Goal: Check status: Check status

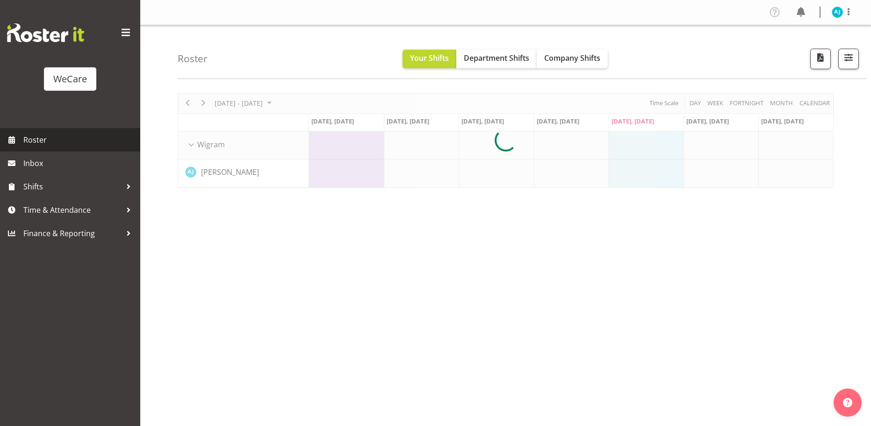
click at [34, 143] on span "Roster" at bounding box center [79, 140] width 112 height 14
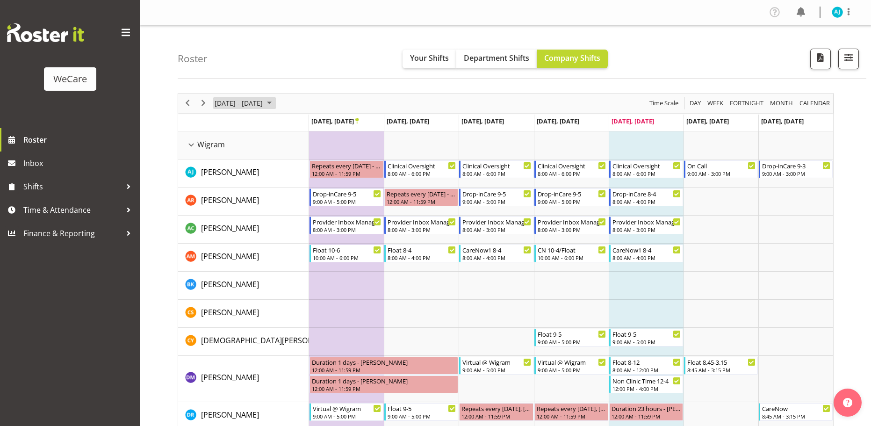
click at [264, 102] on span "[DATE] - [DATE]" at bounding box center [239, 103] width 50 height 12
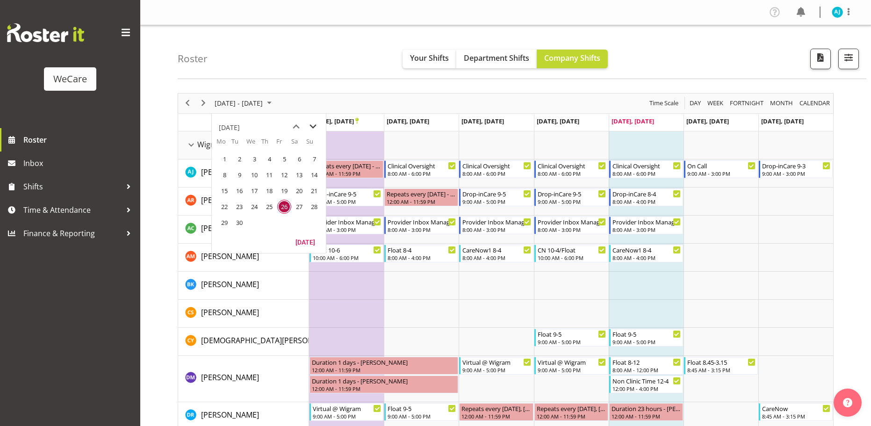
click at [311, 126] on span "next month" at bounding box center [313, 126] width 16 height 17
click at [284, 207] on span "24" at bounding box center [284, 207] width 14 height 14
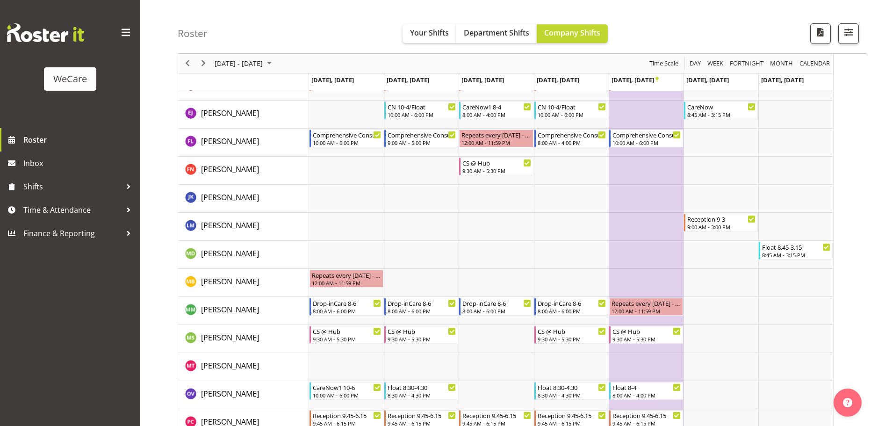
scroll to position [293, 0]
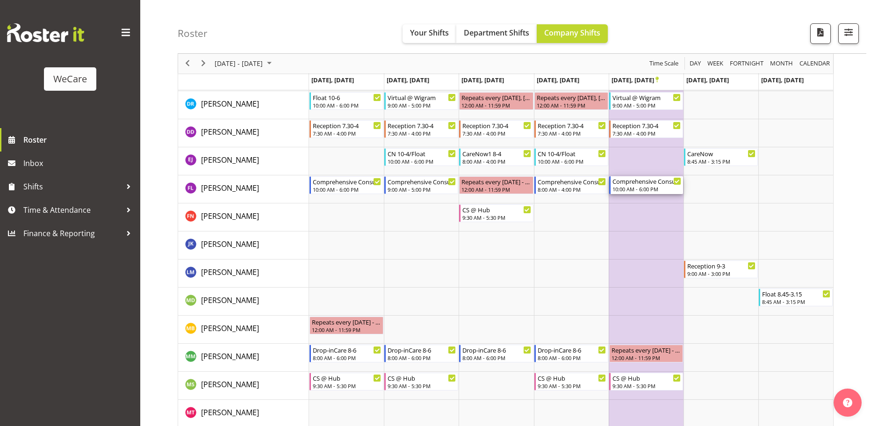
click at [638, 189] on div "10:00 AM - 6:00 PM" at bounding box center [647, 188] width 69 height 7
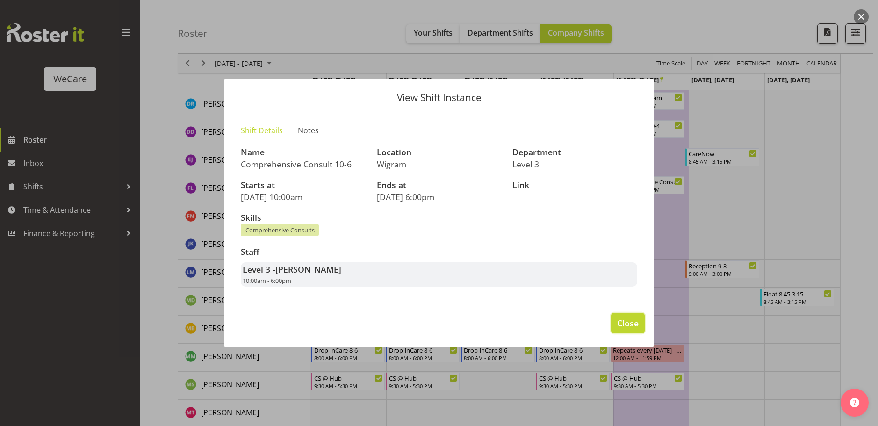
click at [616, 325] on button "Close" at bounding box center [628, 323] width 34 height 21
